Goal: Transaction & Acquisition: Book appointment/travel/reservation

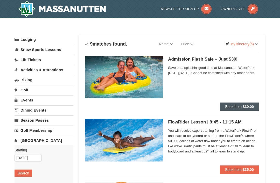
click at [249, 106] on strong "$30.00" at bounding box center [248, 107] width 11 height 4
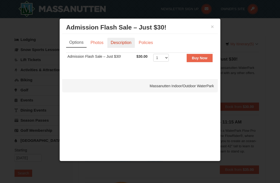
click at [124, 42] on link "Description" at bounding box center [121, 43] width 28 height 10
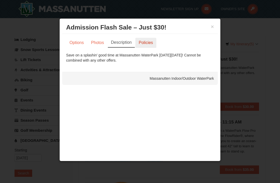
click at [145, 43] on link "Policies" at bounding box center [145, 43] width 21 height 10
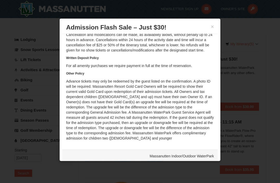
scroll to position [31, 0]
click at [213, 24] on button "×" at bounding box center [212, 26] width 3 height 5
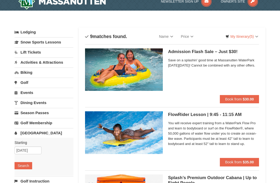
scroll to position [8, 0]
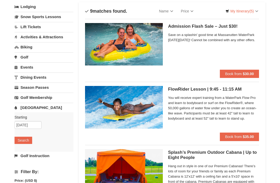
scroll to position [33, 0]
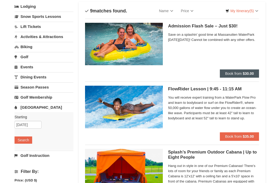
click at [242, 72] on span "Book from" at bounding box center [233, 74] width 17 height 4
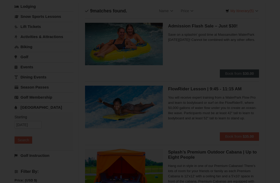
scroll to position [33, 0]
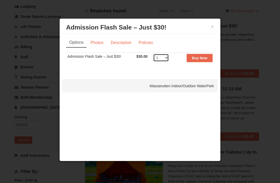
click at [166, 58] on select "1 2 3 4 5 6 7 8 9 10 11 12 13 14 15 16 17 18 19 20 21 22 23 24 25 26 27 28 29 3…" at bounding box center [161, 58] width 16 height 8
select select "5"
click at [204, 59] on strong "Buy Now" at bounding box center [200, 58] width 16 height 4
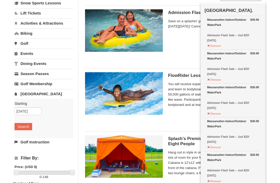
scroll to position [46, 0]
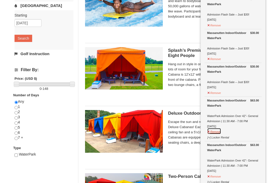
click at [218, 132] on button "Remove" at bounding box center [214, 131] width 14 height 6
click at [219, 132] on button "Remove" at bounding box center [214, 131] width 14 height 6
click at [220, 131] on button "Remove" at bounding box center [214, 131] width 14 height 6
click at [219, 132] on button "Remove" at bounding box center [214, 131] width 14 height 6
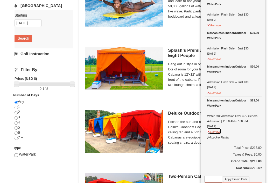
click at [218, 132] on button "Remove" at bounding box center [214, 131] width 14 height 6
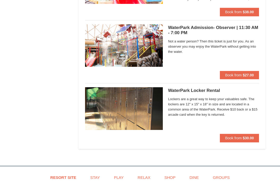
scroll to position [474, 0]
click at [250, 139] on strong "$30.00" at bounding box center [248, 138] width 11 height 4
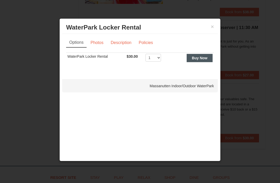
click at [202, 60] on strong "Buy Now" at bounding box center [200, 58] width 16 height 4
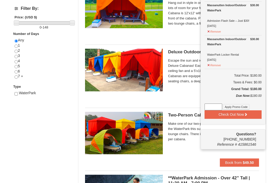
scroll to position [197, 0]
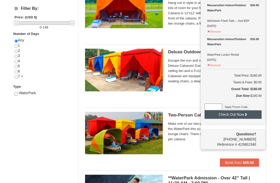
click at [252, 115] on button "Check Out Now" at bounding box center [233, 115] width 57 height 8
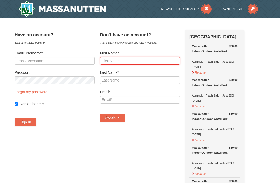
click at [146, 61] on input "First Name*" at bounding box center [140, 61] width 80 height 8
type input "Nikkita"
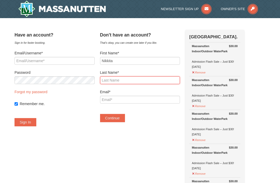
click at [149, 83] on input "Last Name*" at bounding box center [140, 81] width 80 height 8
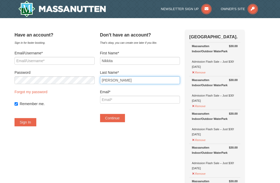
type input "Manns"
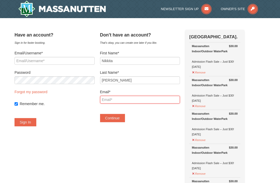
click at [158, 99] on input "Email*" at bounding box center [140, 100] width 80 height 8
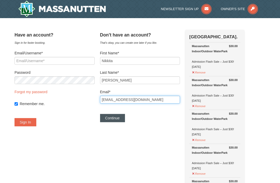
type input "Nikki.Manns08@gmail.com"
click at [118, 117] on button "Continue" at bounding box center [112, 118] width 25 height 8
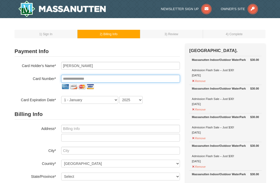
click at [147, 79] on input "tel" at bounding box center [120, 79] width 119 height 8
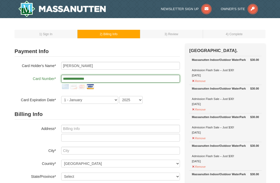
type input "**********"
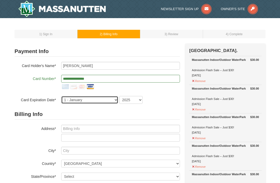
click at [100, 100] on select "1 - January 2 - February 3 - March 4 - April 5 - May 6 - June 7 - July 8 - Augu…" at bounding box center [89, 100] width 57 height 8
select select "4"
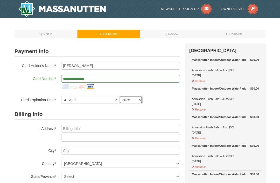
click at [136, 101] on select "2025 2026 2027 2028 2029 2030 2031 2032 2033 2034" at bounding box center [130, 100] width 23 height 8
select select "2028"
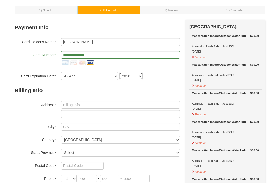
scroll to position [24, 0]
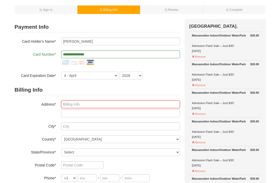
click at [143, 104] on input "text" at bounding box center [120, 105] width 119 height 8
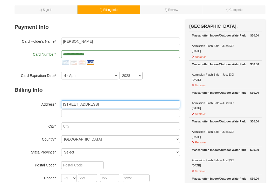
type input "[STREET_ADDRESS]"
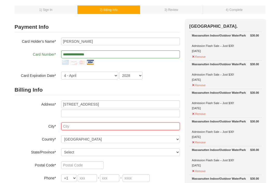
click at [131, 127] on input "text" at bounding box center [120, 127] width 119 height 8
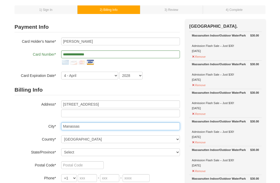
type input "Manassas"
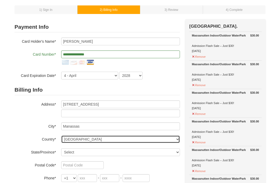
click at [145, 140] on select "----- Select ------ Afghanistan Åland Islands Albania Algeria American Samoa An…" at bounding box center [120, 140] width 119 height 8
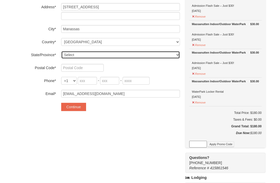
click at [141, 53] on select "Select Alabama Alaska American Samoa Arizona Arkansas California Colorado Conne…" at bounding box center [120, 55] width 119 height 8
select select "VA"
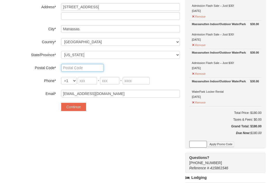
click at [86, 70] on input "text" at bounding box center [82, 68] width 43 height 8
type input "20110"
click at [88, 81] on input "tel" at bounding box center [87, 81] width 19 height 8
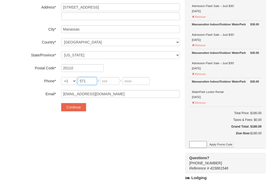
type input "571"
type input "208"
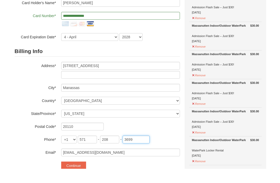
scroll to position [50, 0]
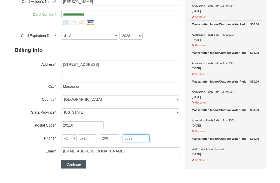
type input "3699"
click at [75, 175] on button "Continue" at bounding box center [73, 179] width 25 height 8
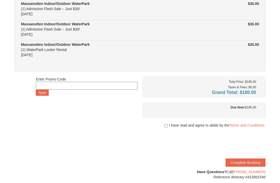
scroll to position [121, 0]
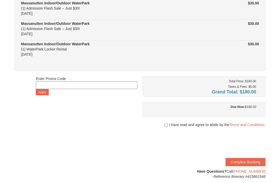
click at [166, 125] on input "checkbox" at bounding box center [166, 126] width 3 height 4
checkbox input "true"
click at [240, 160] on button "Complete Booking" at bounding box center [246, 162] width 40 height 8
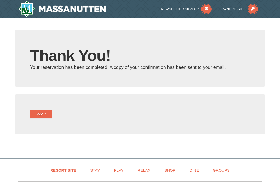
type input "[EMAIL_ADDRESS][DOMAIN_NAME]"
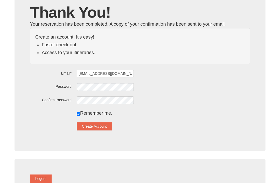
scroll to position [43, 0]
click at [109, 126] on button "Create Account" at bounding box center [94, 126] width 35 height 8
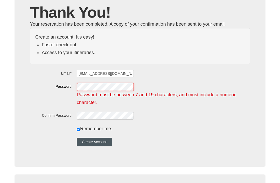
scroll to position [43, 0]
click at [104, 141] on button "Create Account" at bounding box center [94, 142] width 35 height 8
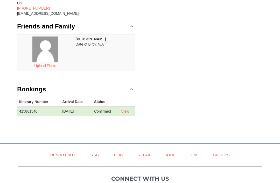
scroll to position [79, 0]
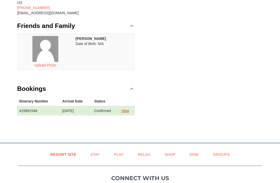
click at [129, 109] on link "View" at bounding box center [125, 111] width 8 height 4
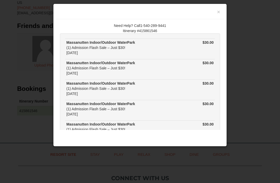
scroll to position [0, 0]
click at [217, 13] on button "×" at bounding box center [218, 11] width 3 height 5
